Goal: Information Seeking & Learning: Check status

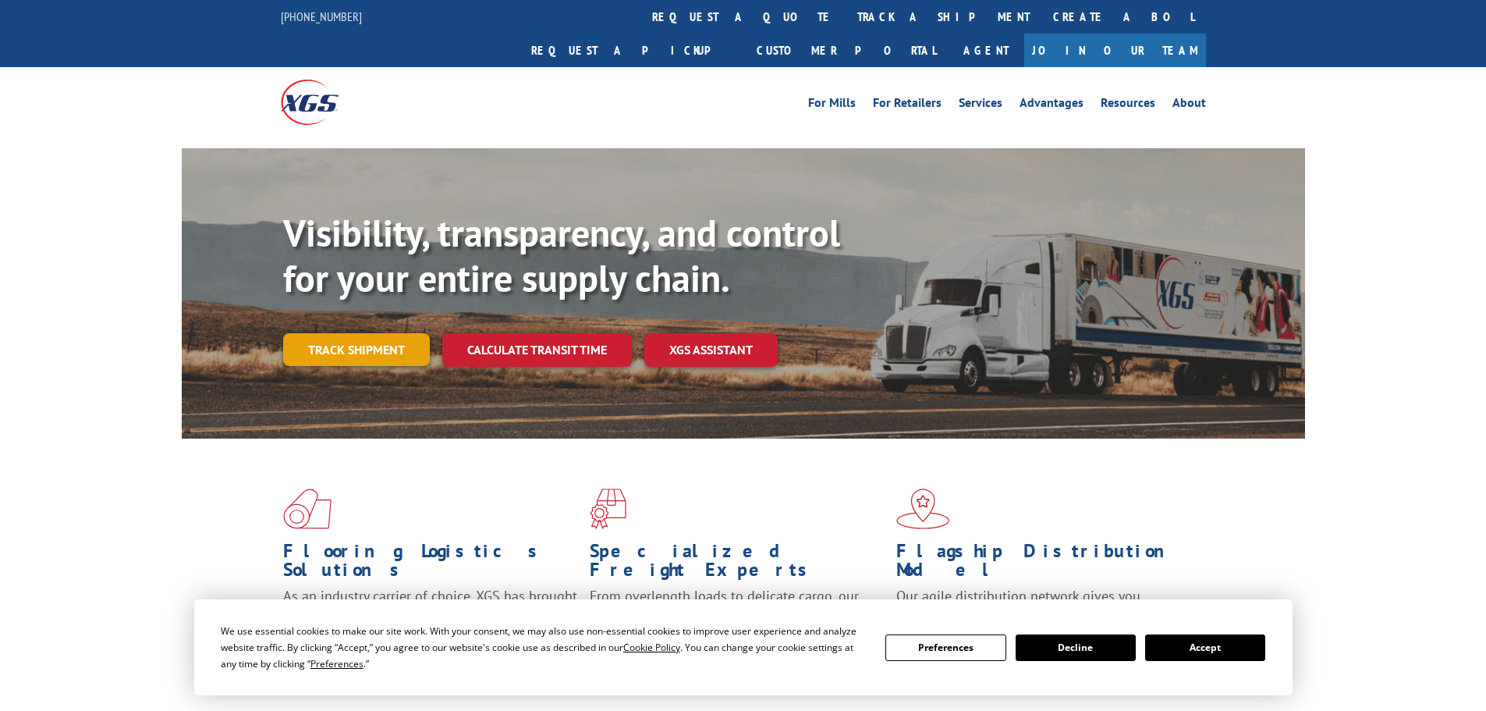
click at [365, 333] on link "Track shipment" at bounding box center [356, 349] width 147 height 33
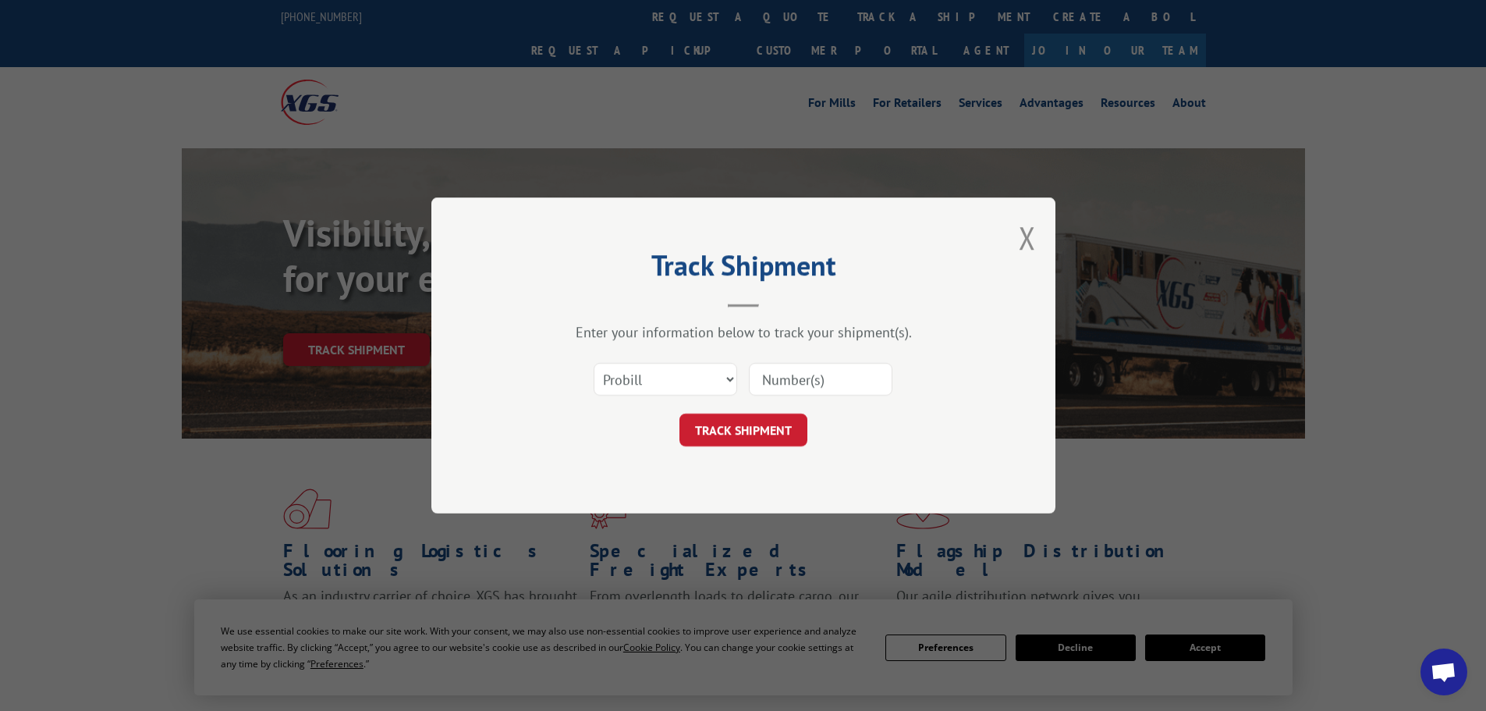
click at [677, 361] on div "Select category... Probill BOL PO" at bounding box center [666, 379] width 142 height 36
click at [677, 366] on select "Select category... Probill BOL PO" at bounding box center [666, 379] width 144 height 33
select select "po"
click at [594, 363] on select "Select category... Probill BOL PO" at bounding box center [666, 379] width 144 height 33
click at [752, 379] on input at bounding box center [821, 379] width 144 height 33
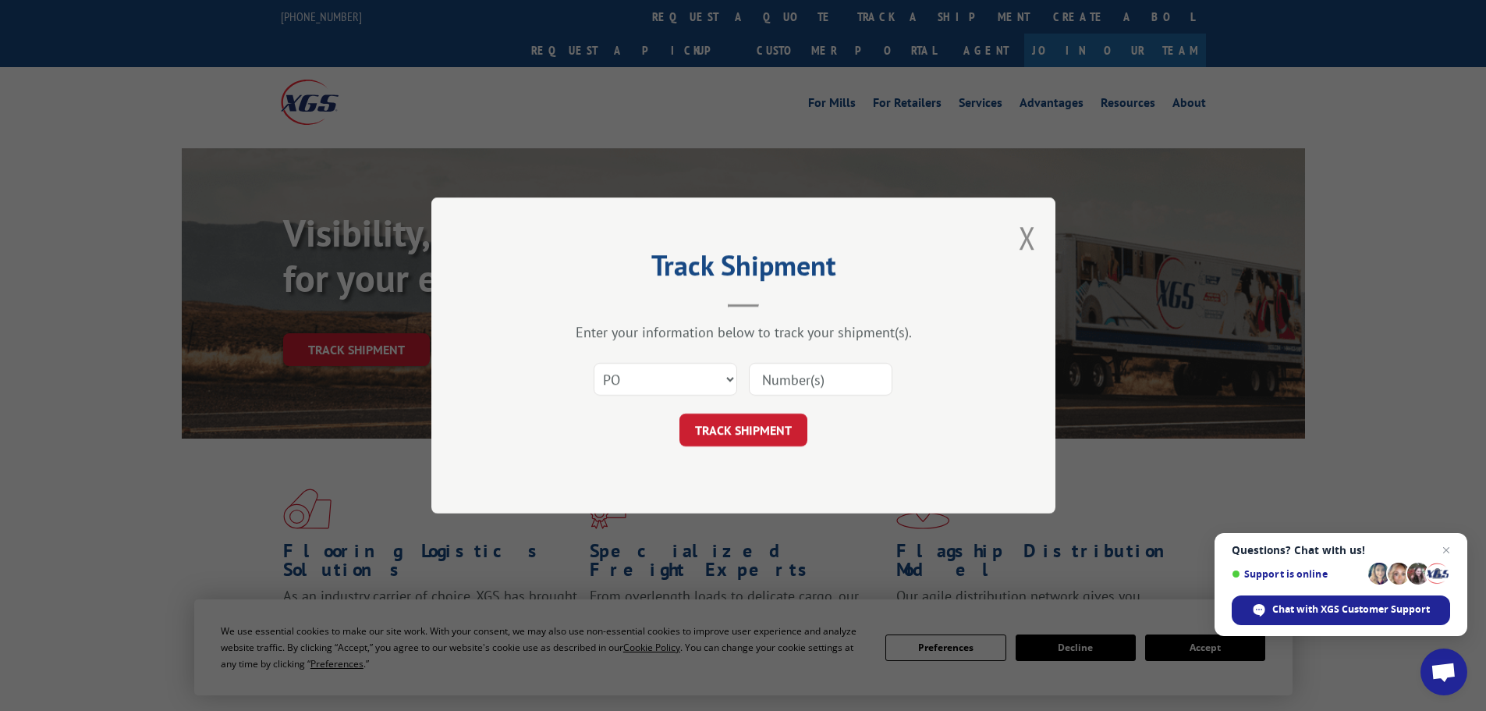
paste input "32500983"
type input "32500983"
click at [778, 423] on button "TRACK SHIPMENT" at bounding box center [744, 430] width 128 height 33
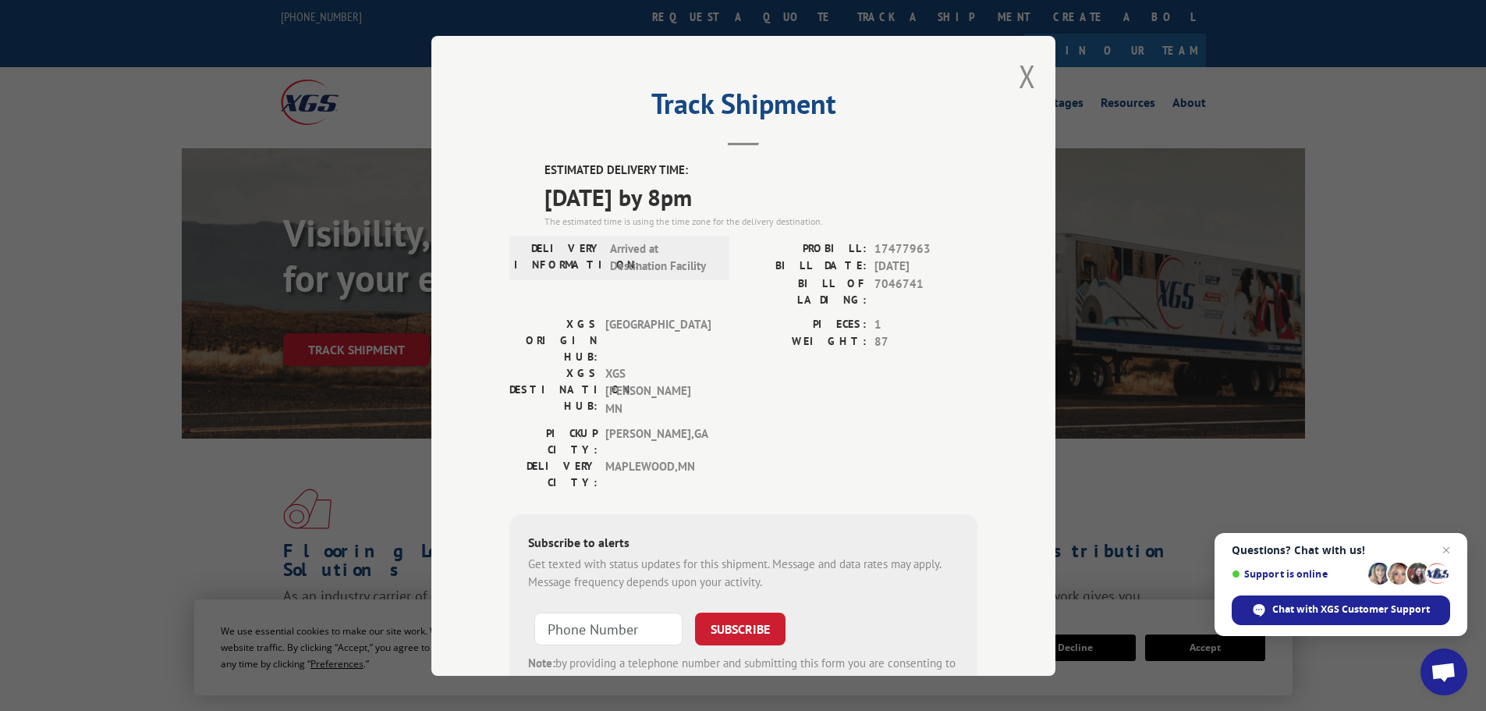
click at [1011, 78] on div "Track Shipment ESTIMATED DELIVERY TIME: [DATE] by 8pm The estimated time is usi…" at bounding box center [744, 356] width 624 height 640
